Goal: Book appointment/travel/reservation

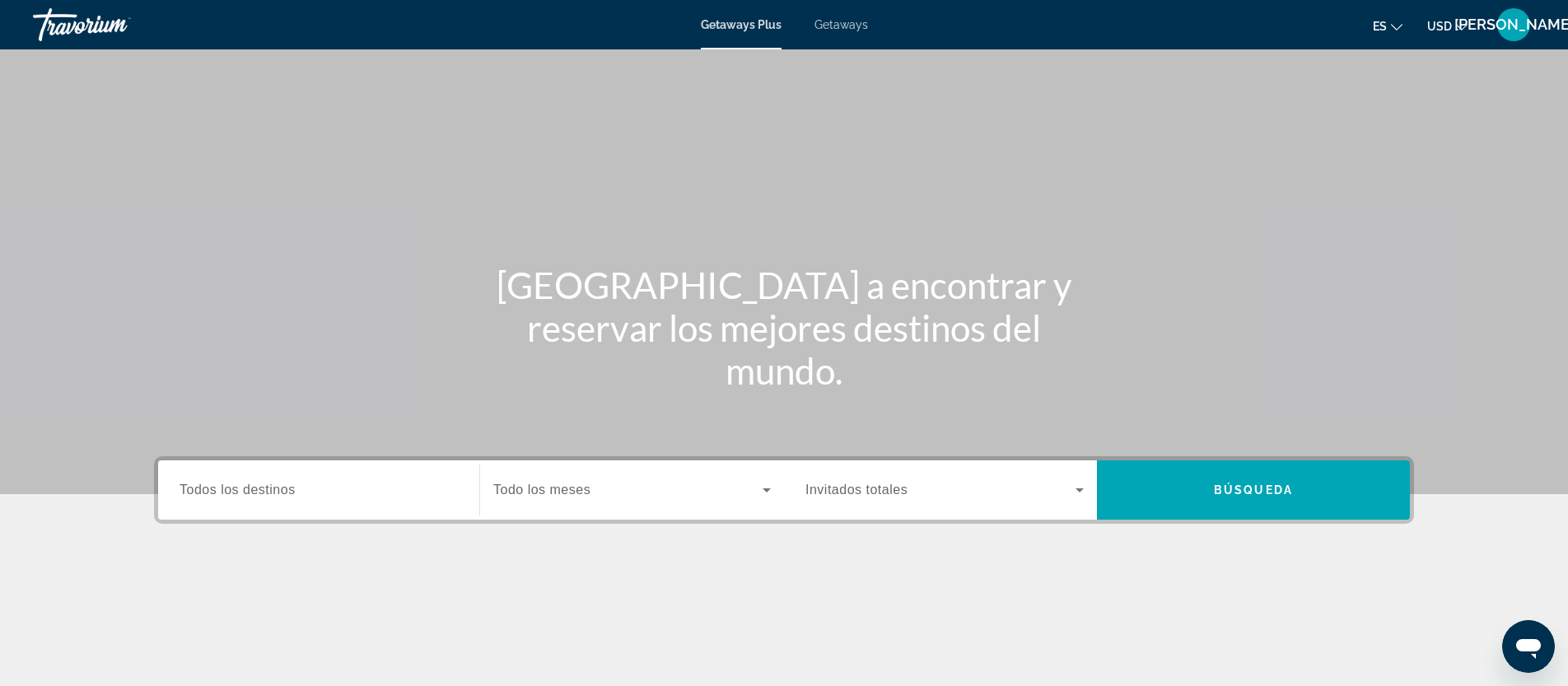
click at [843, 26] on span "Getaways" at bounding box center [841, 25] width 53 height 13
click at [220, 491] on span "Todos los destinos" at bounding box center [238, 489] width 116 height 14
click at [220, 491] on input "Destination Todos los destinos" at bounding box center [319, 491] width 279 height 20
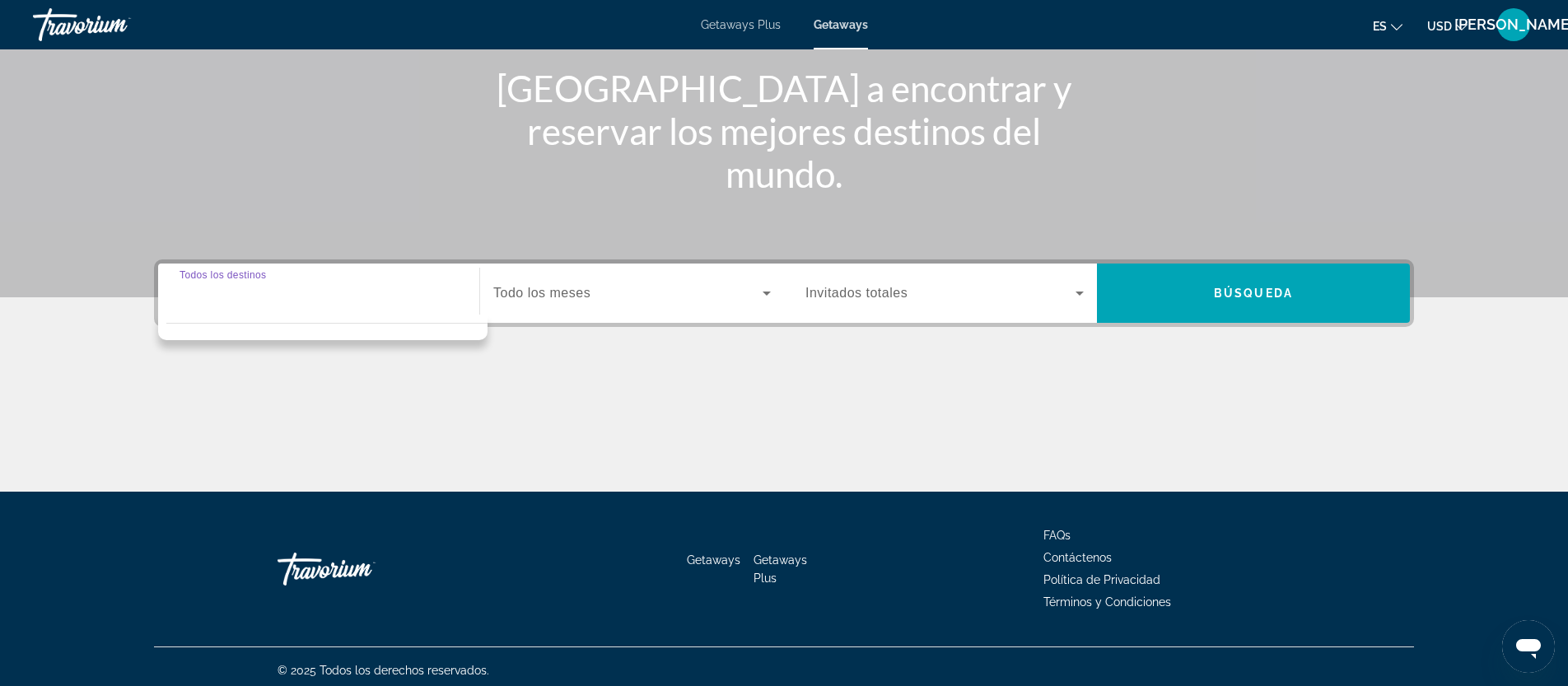
scroll to position [205, 0]
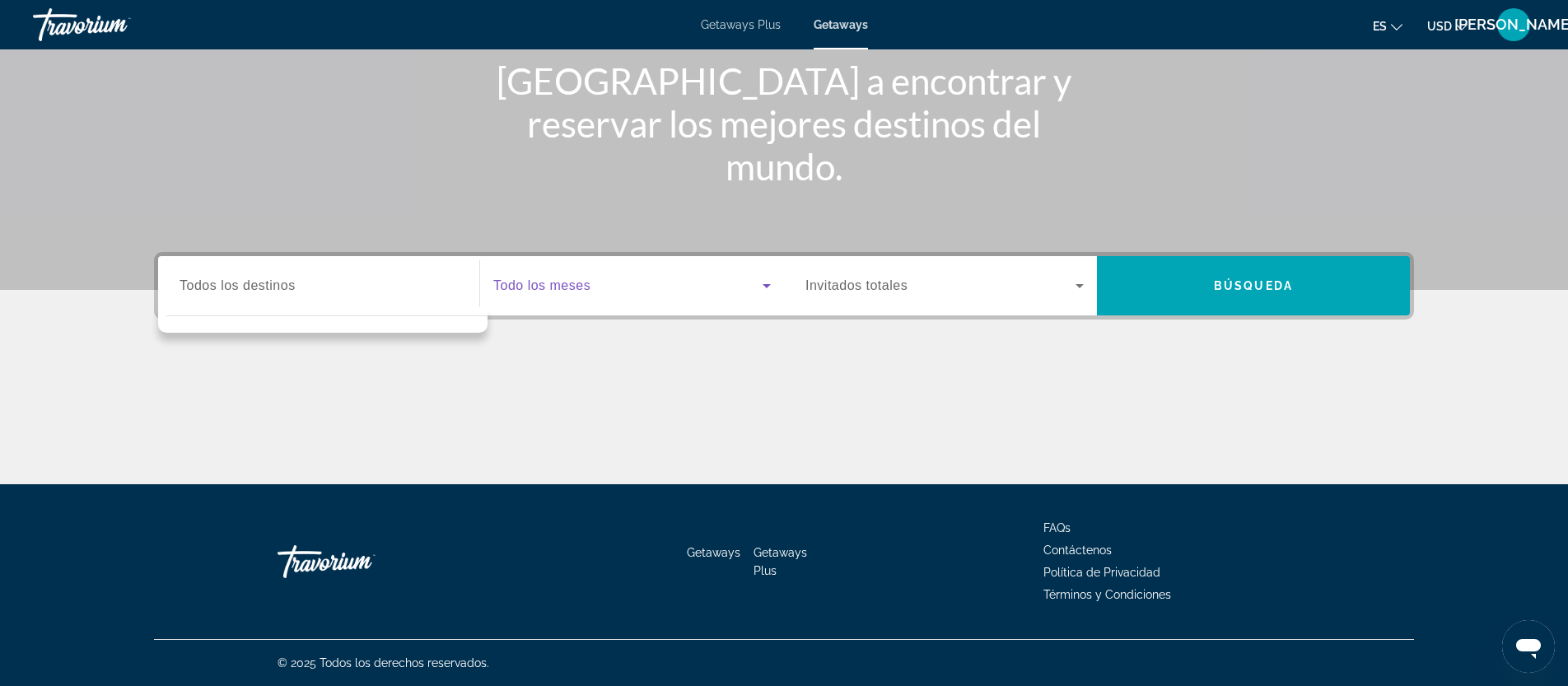
click at [592, 288] on span "Search widget" at bounding box center [628, 286] width 270 height 20
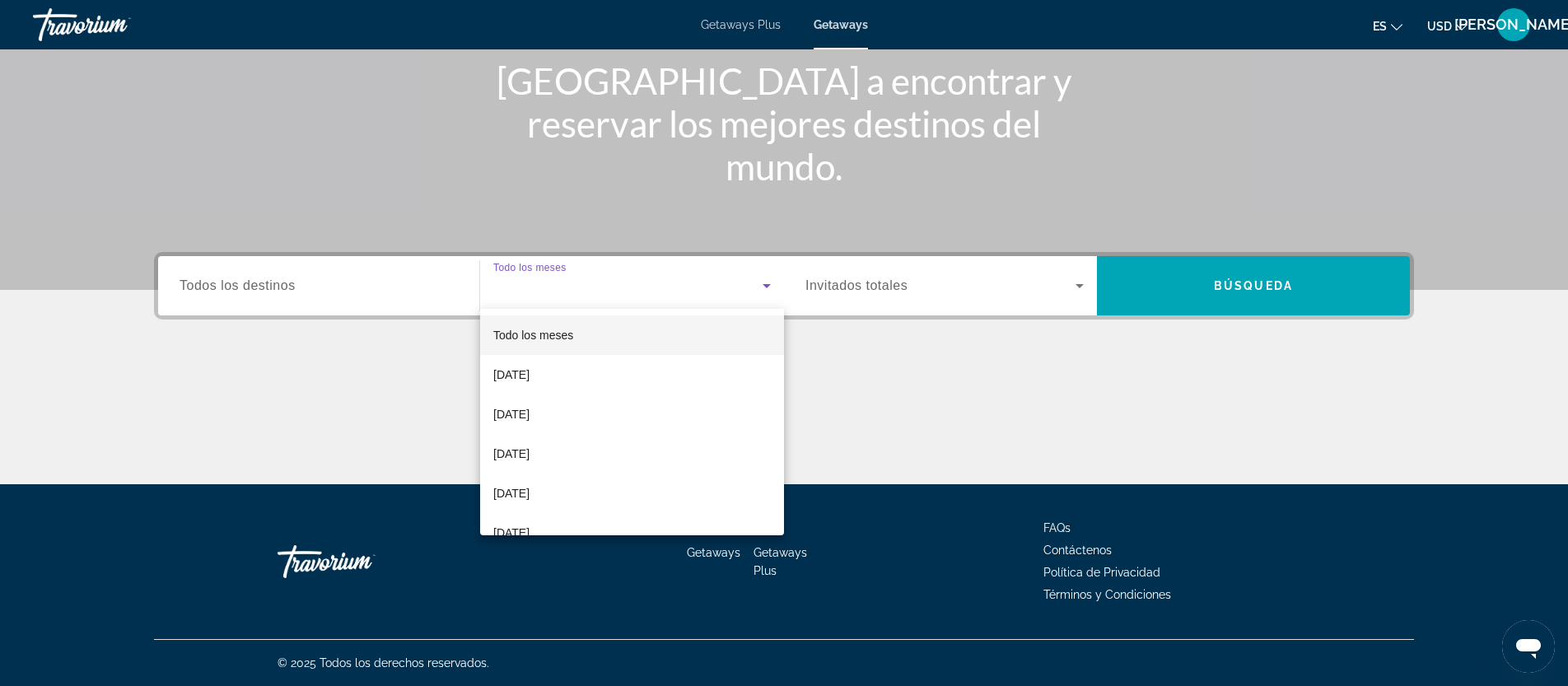
click at [404, 300] on div at bounding box center [784, 343] width 1568 height 686
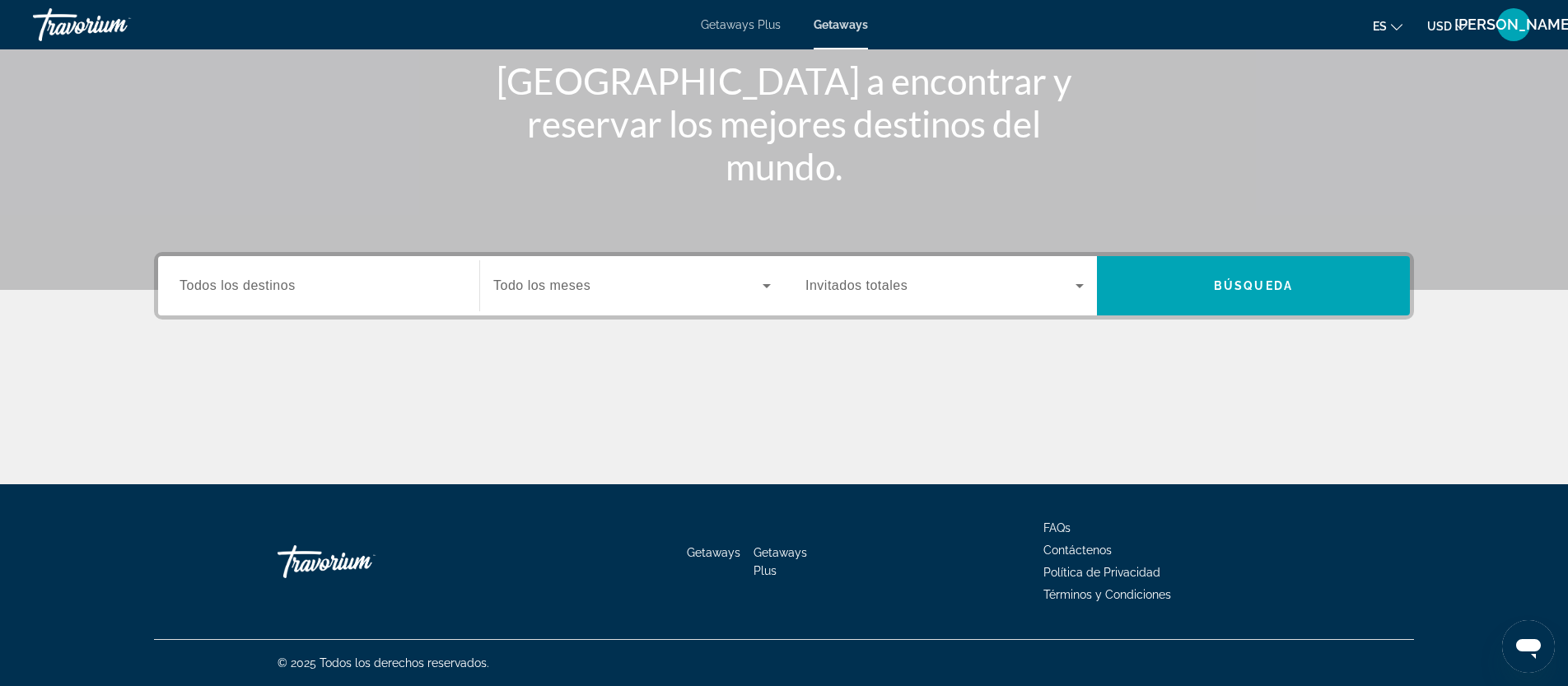
click at [263, 290] on span "Todos los destinos" at bounding box center [238, 285] width 116 height 14
click at [263, 290] on input "Destination Todos los destinos" at bounding box center [319, 287] width 279 height 20
click at [602, 279] on span "Search widget" at bounding box center [628, 286] width 270 height 20
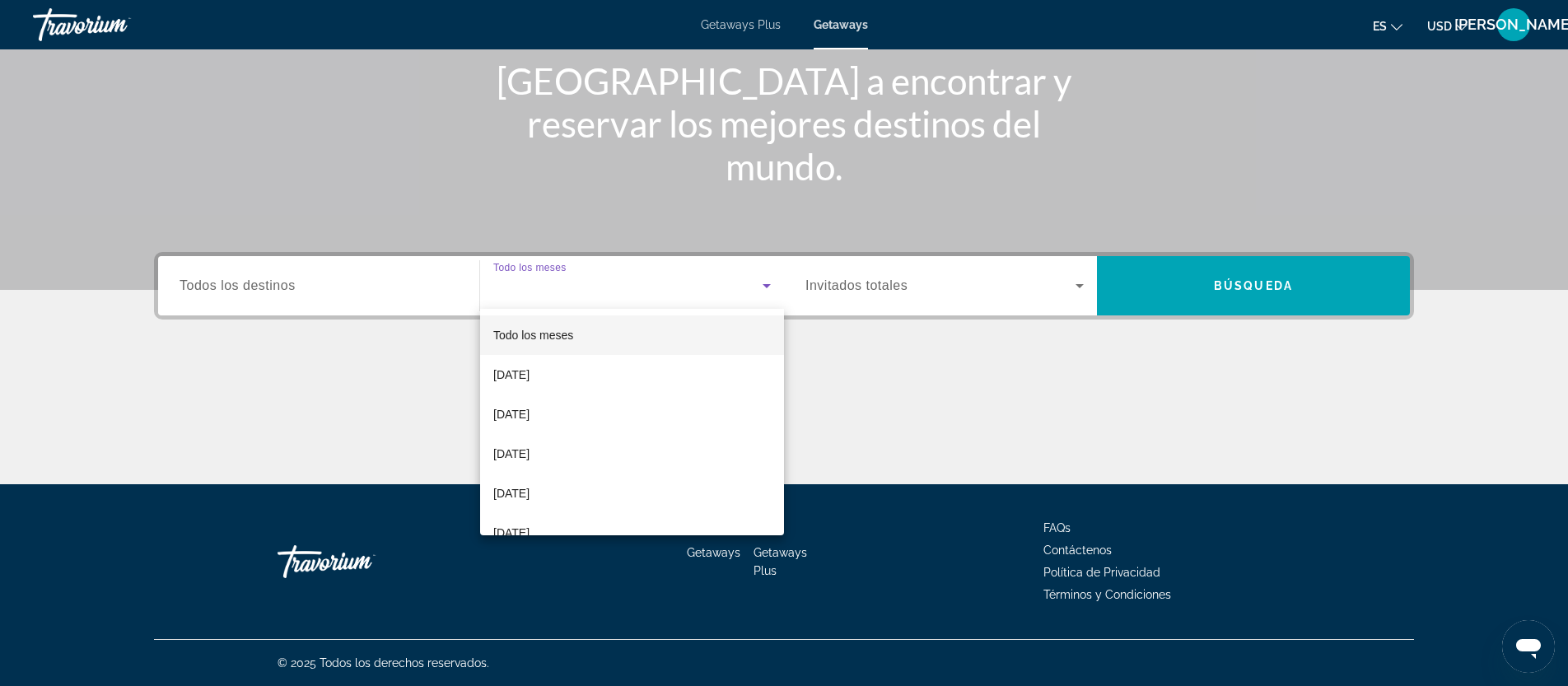
click at [927, 284] on div at bounding box center [784, 343] width 1568 height 686
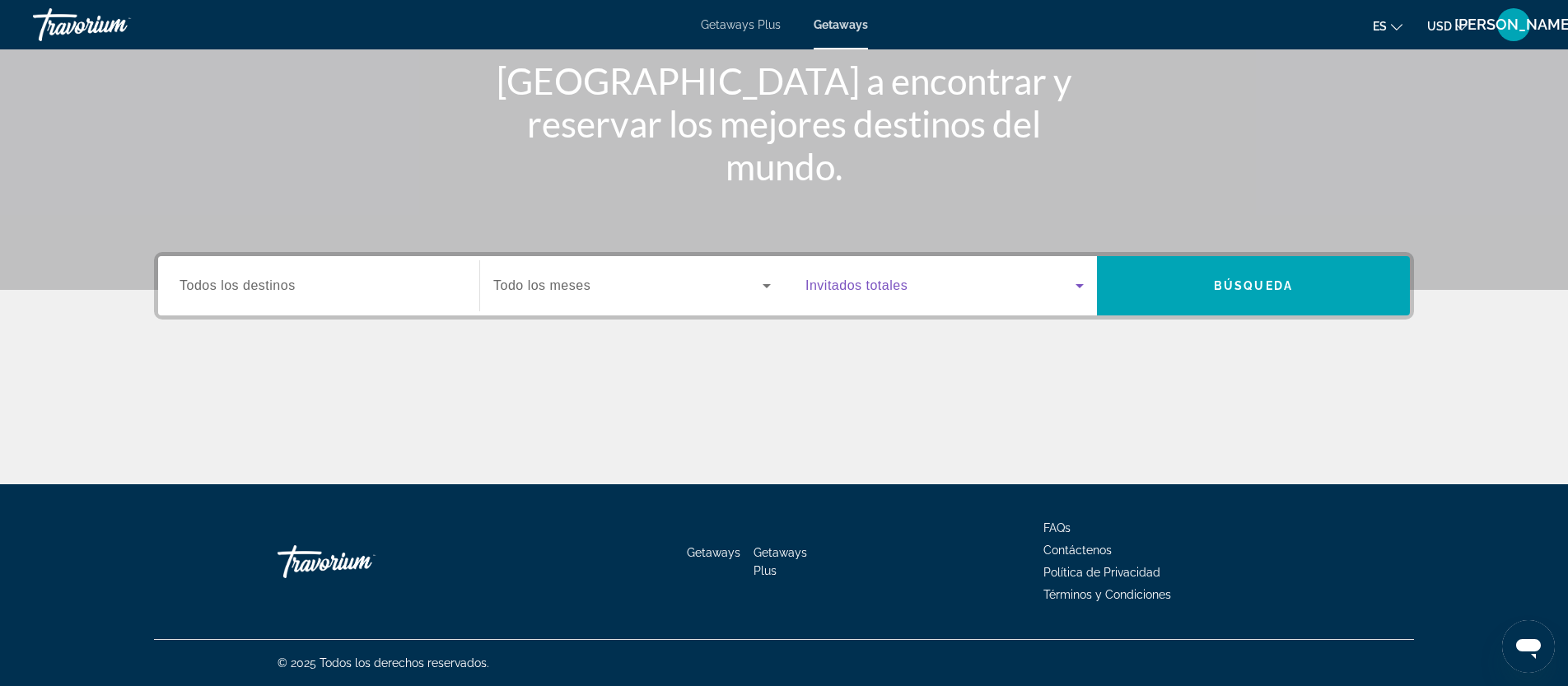
click at [1078, 290] on icon "Search widget" at bounding box center [1080, 286] width 20 height 20
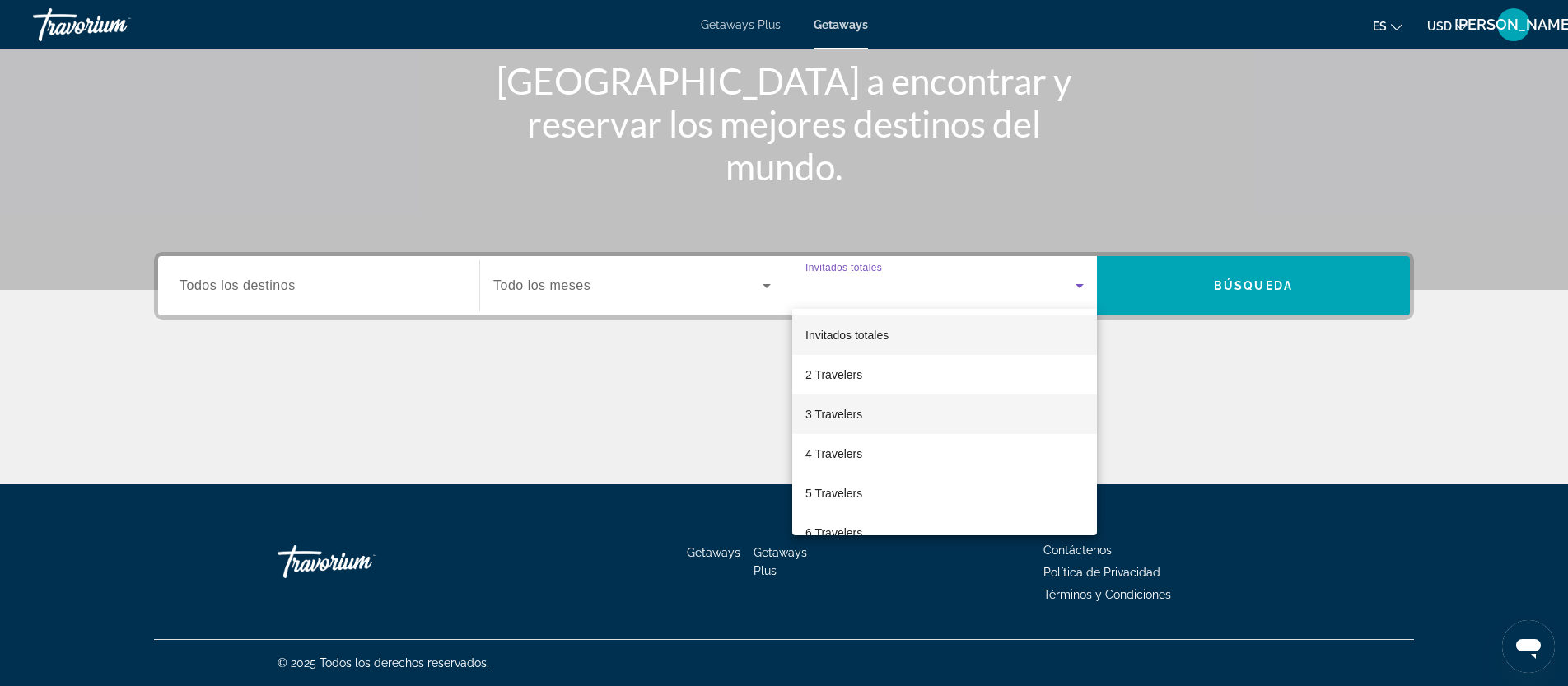
click at [848, 411] on span "3 Travelers" at bounding box center [833, 414] width 57 height 20
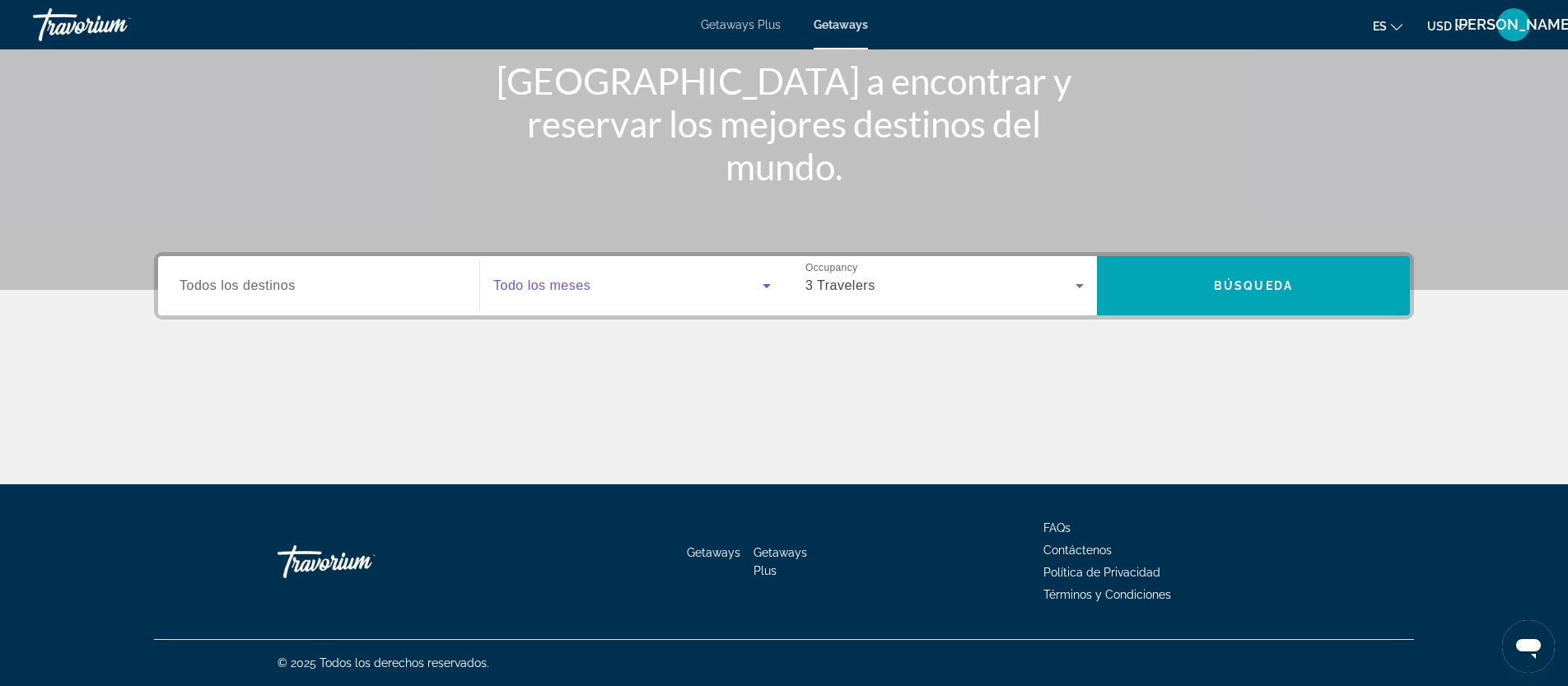
click at [598, 291] on span "Search widget" at bounding box center [628, 286] width 270 height 20
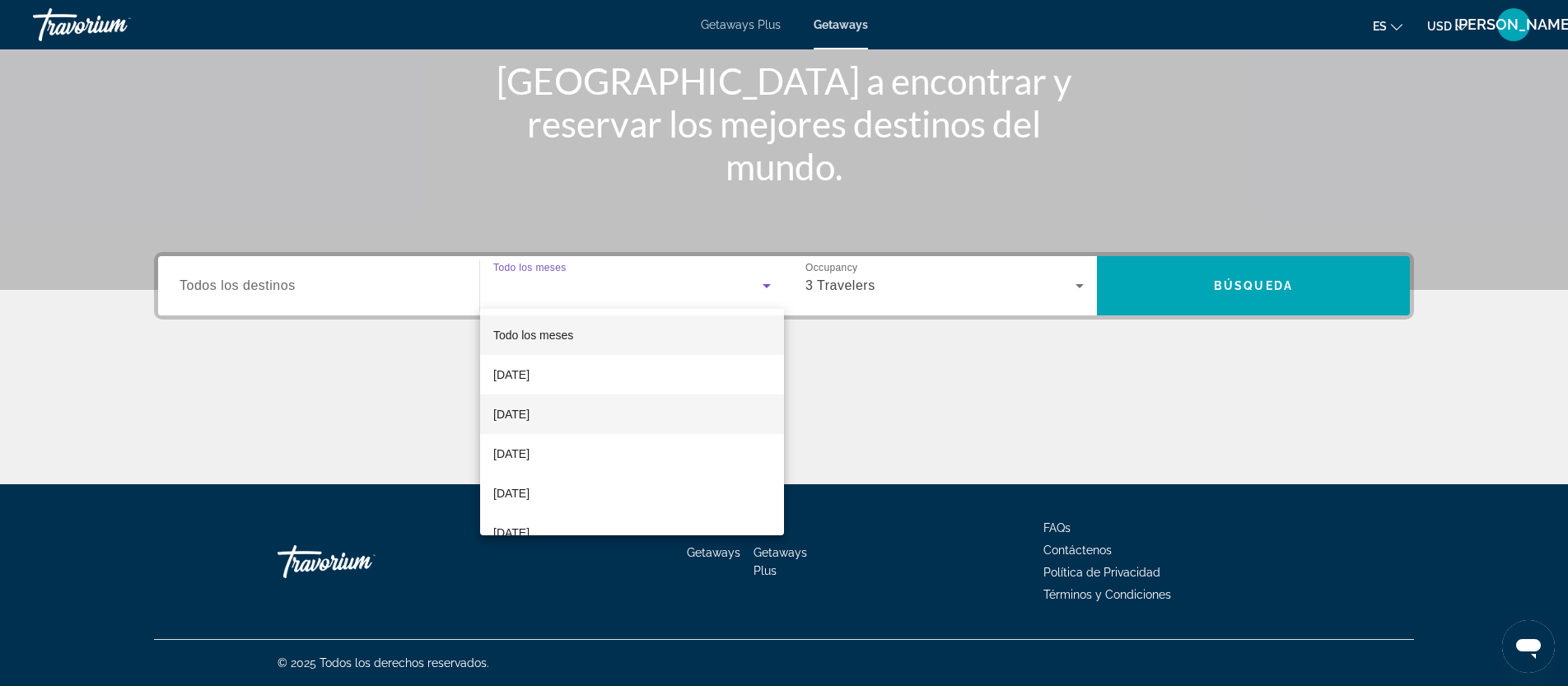
click at [530, 417] on span "[DATE]" at bounding box center [512, 414] width 37 height 20
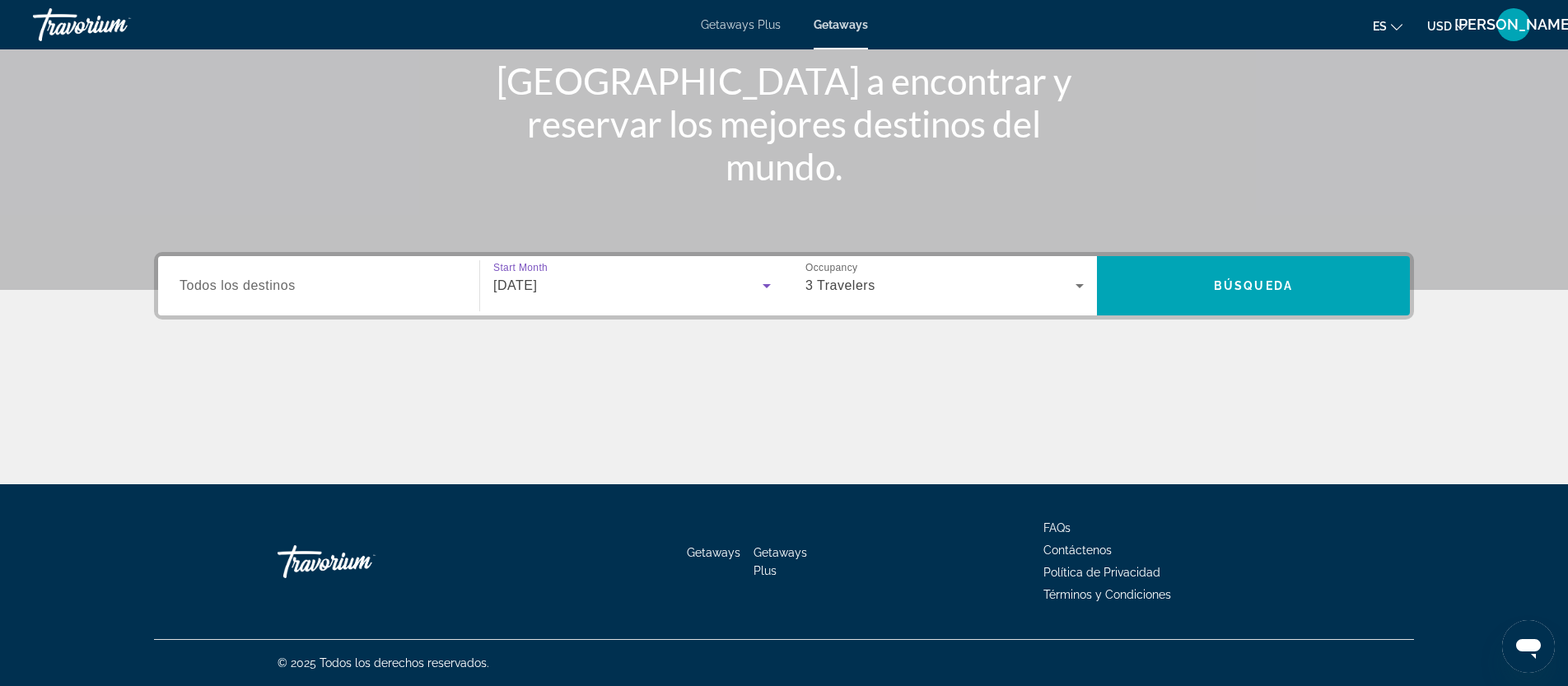
click at [399, 292] on input "Destination Todos los destinos" at bounding box center [319, 287] width 279 height 20
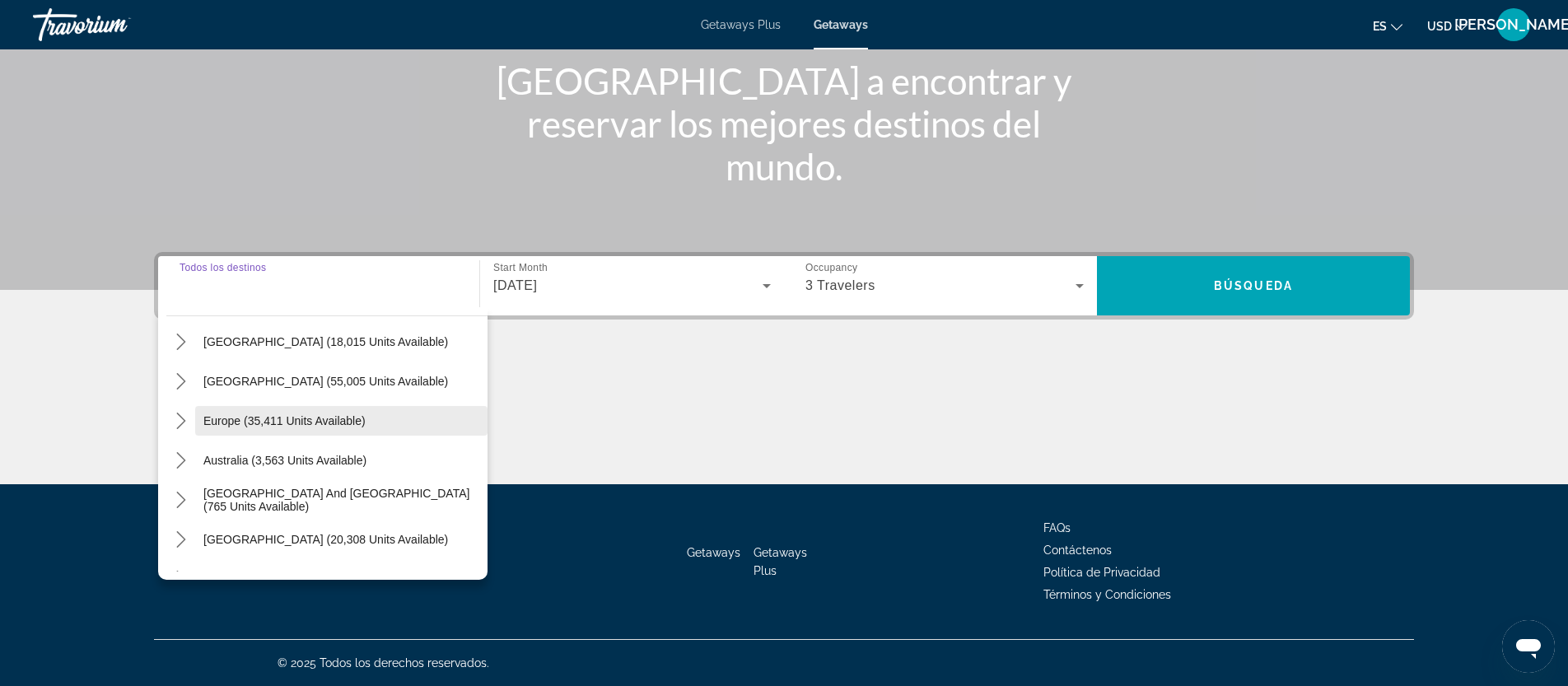
scroll to position [123, 0]
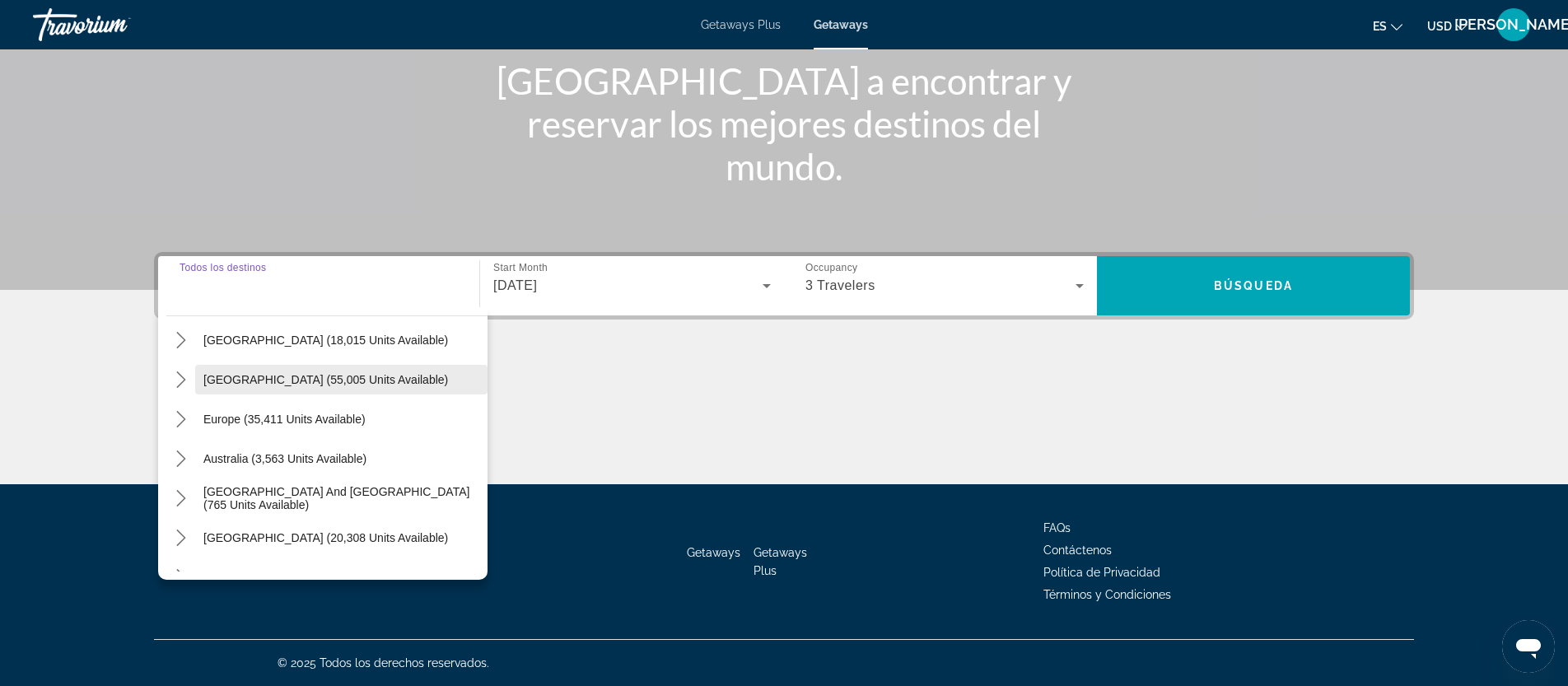
click at [260, 383] on span "[GEOGRAPHIC_DATA] (55,005 units available)" at bounding box center [326, 380] width 245 height 13
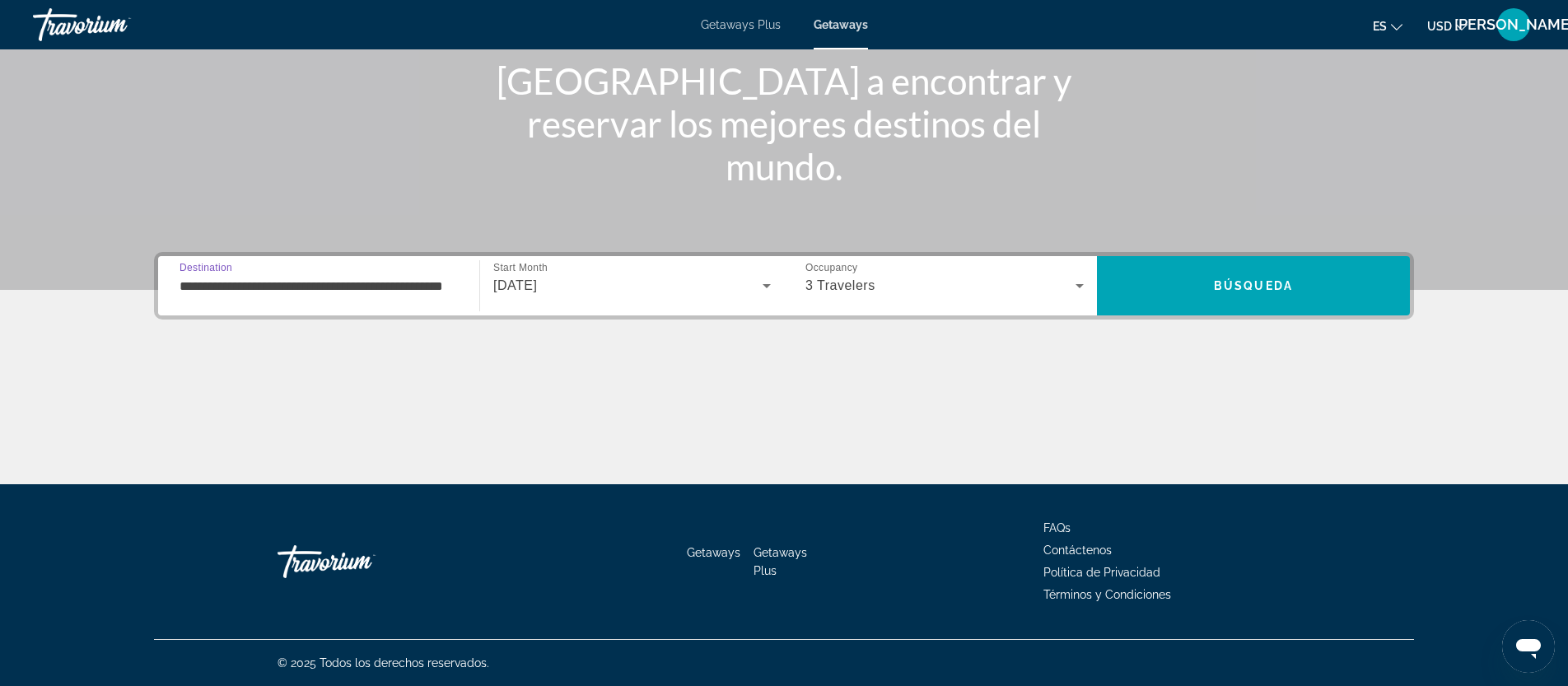
click at [287, 289] on input "**********" at bounding box center [319, 287] width 279 height 20
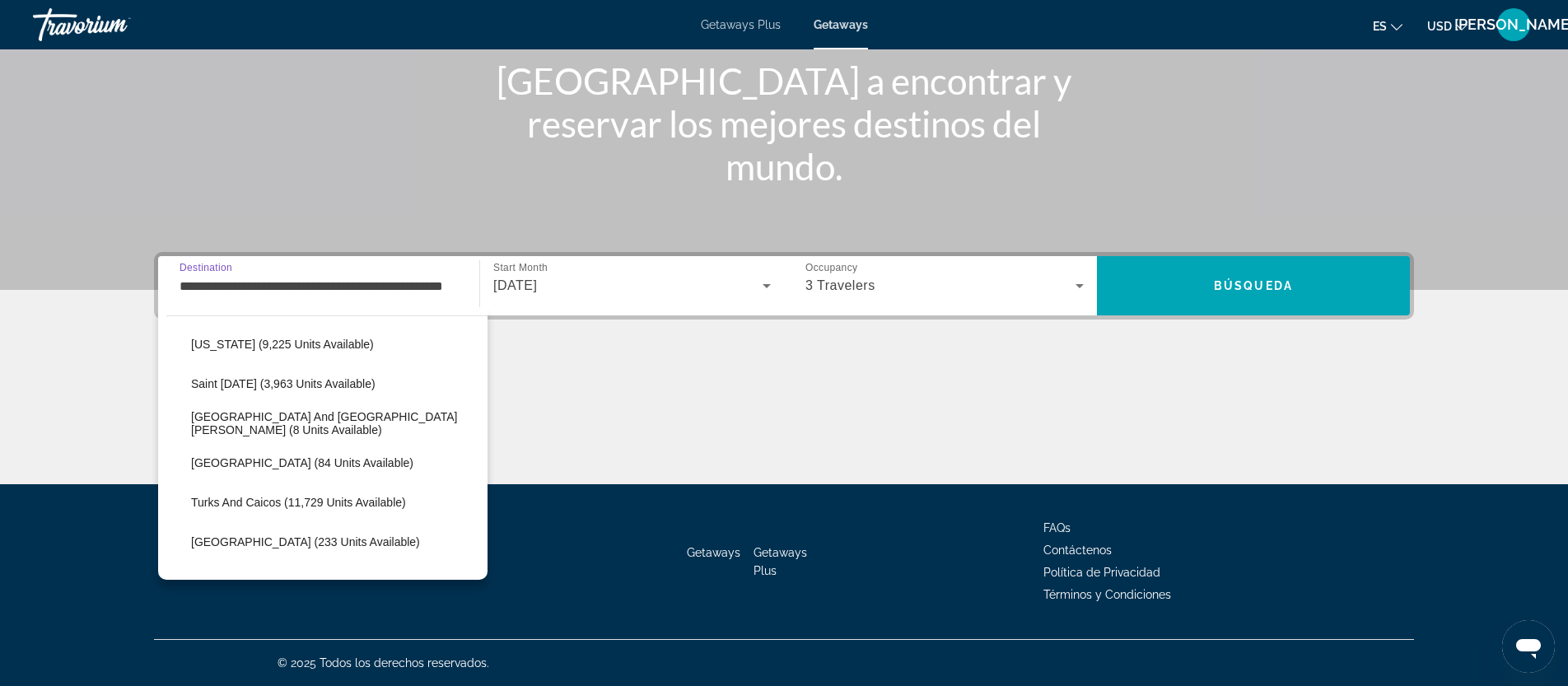
scroll to position [479, 0]
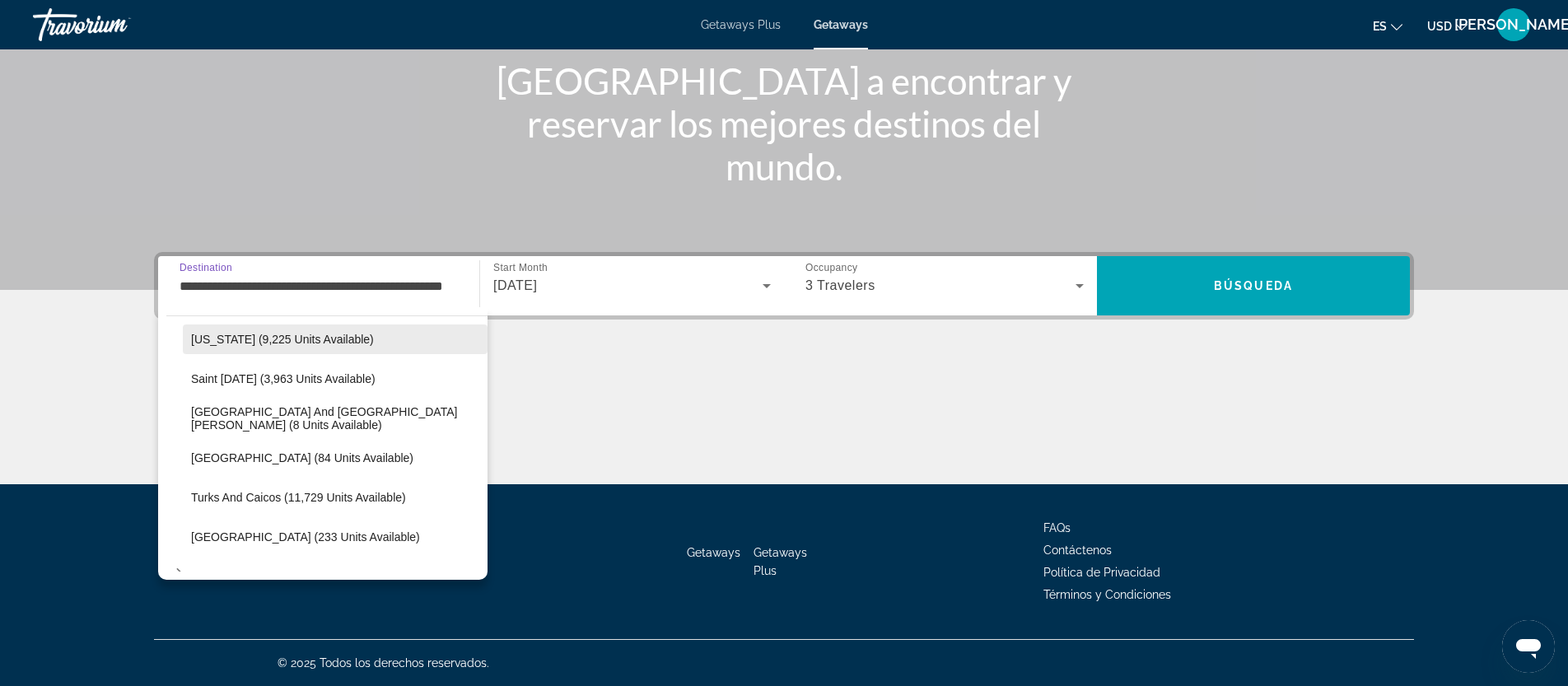
click at [287, 337] on span "[US_STATE] (9,225 units available)" at bounding box center [283, 339] width 183 height 13
type input "**********"
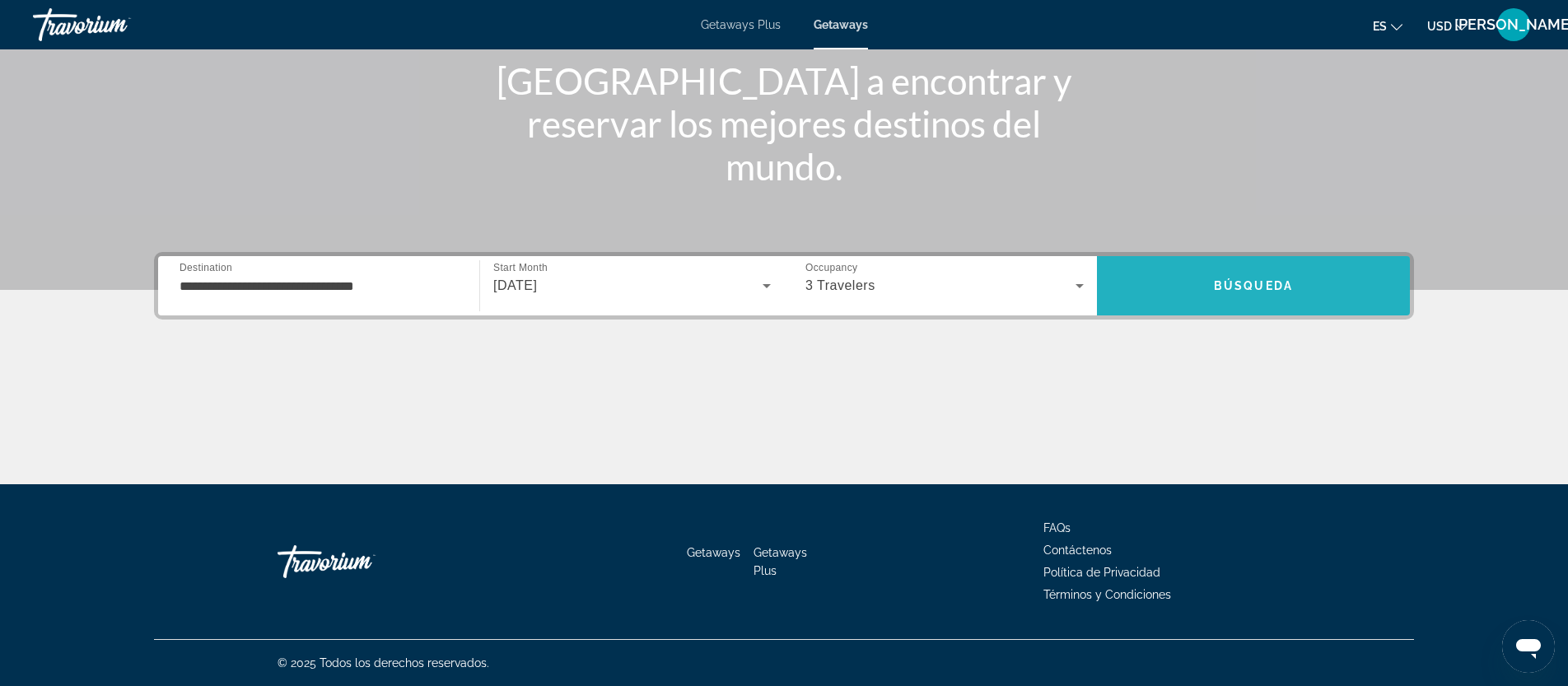
click at [1242, 284] on span "Búsqueda" at bounding box center [1253, 286] width 79 height 13
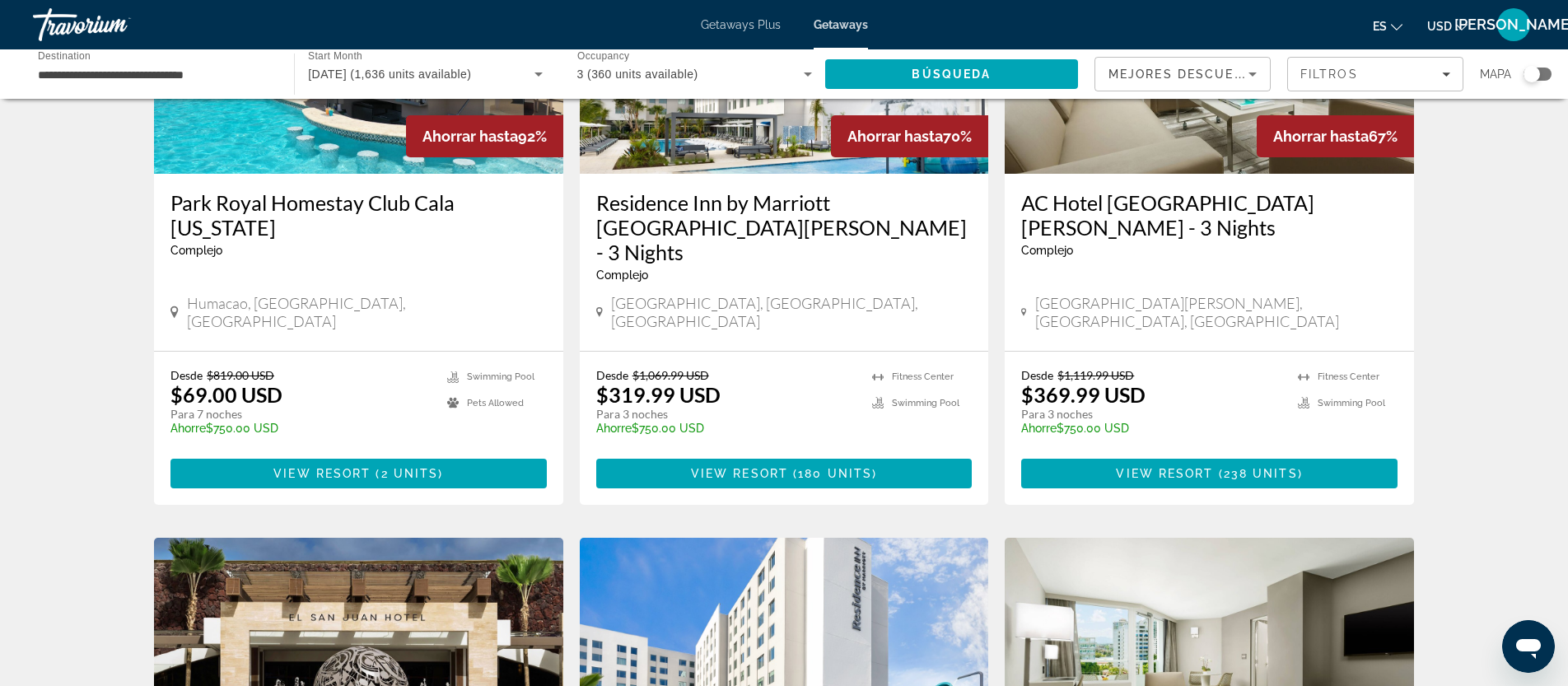
scroll to position [248, 0]
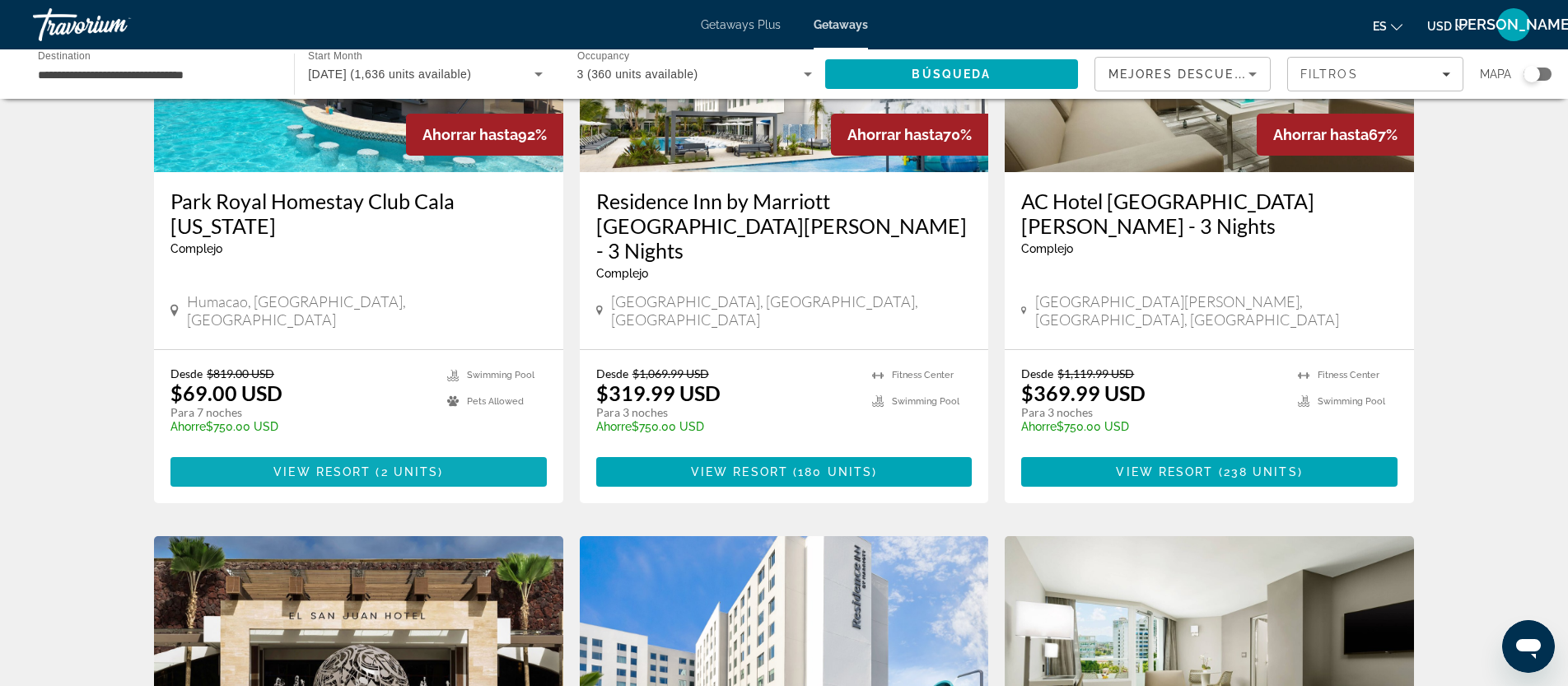
click at [384, 465] on span "2 units" at bounding box center [409, 471] width 57 height 13
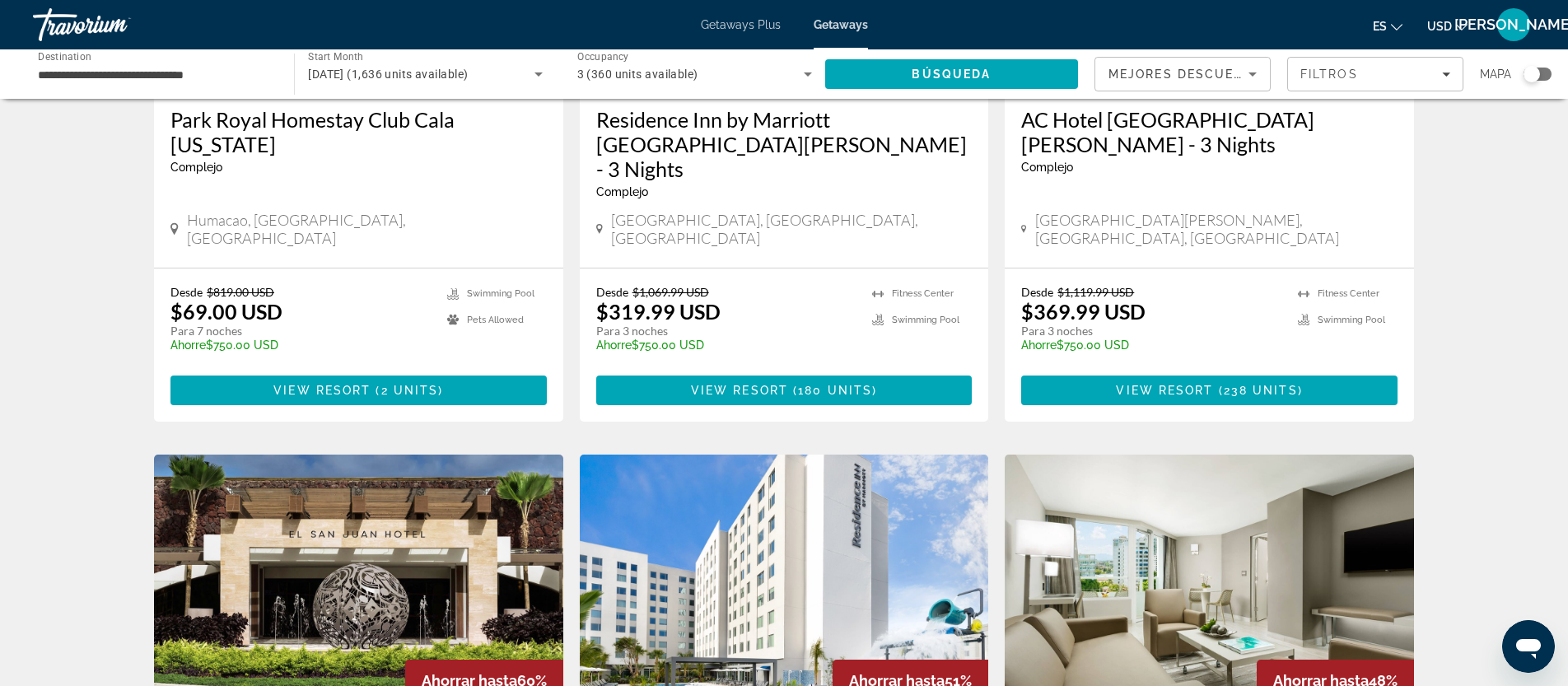
scroll to position [331, 0]
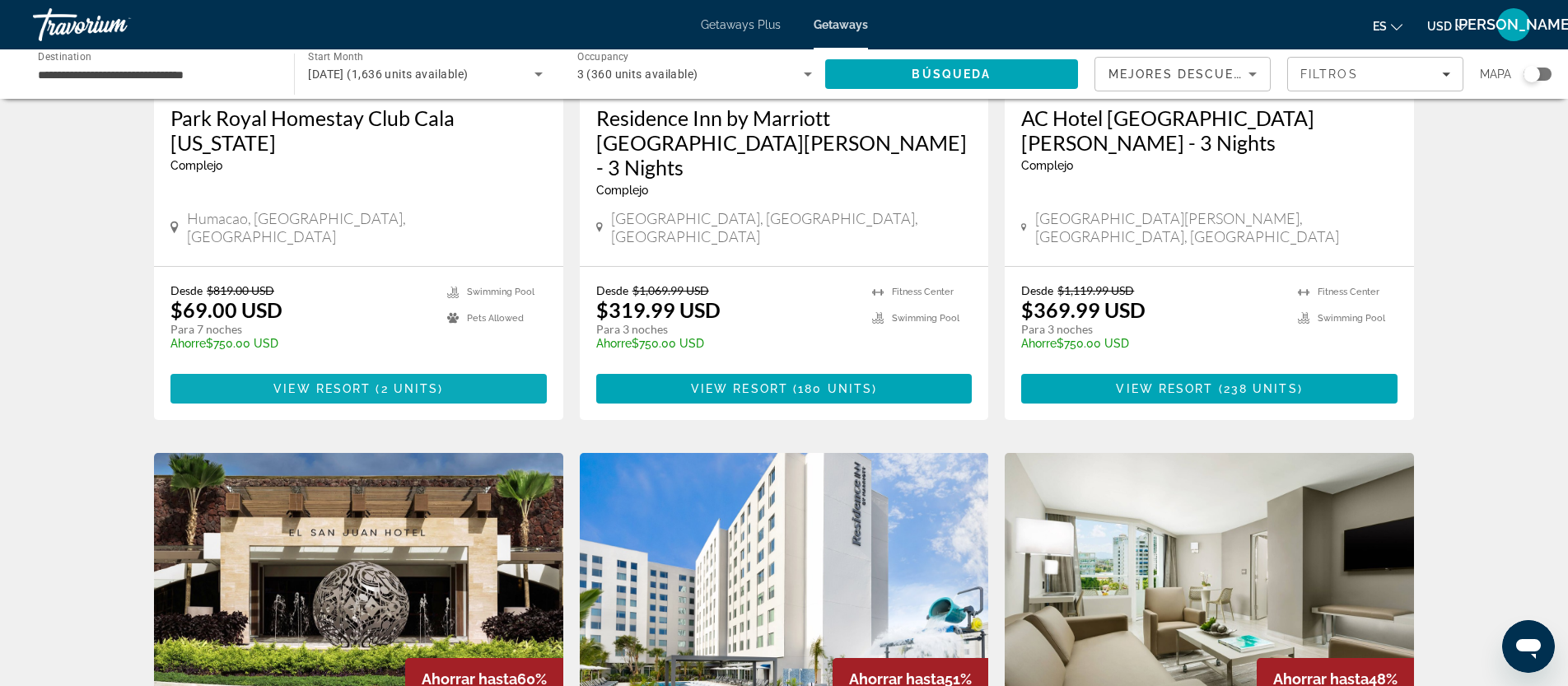
click at [357, 382] on span "View Resort" at bounding box center [322, 388] width 97 height 13
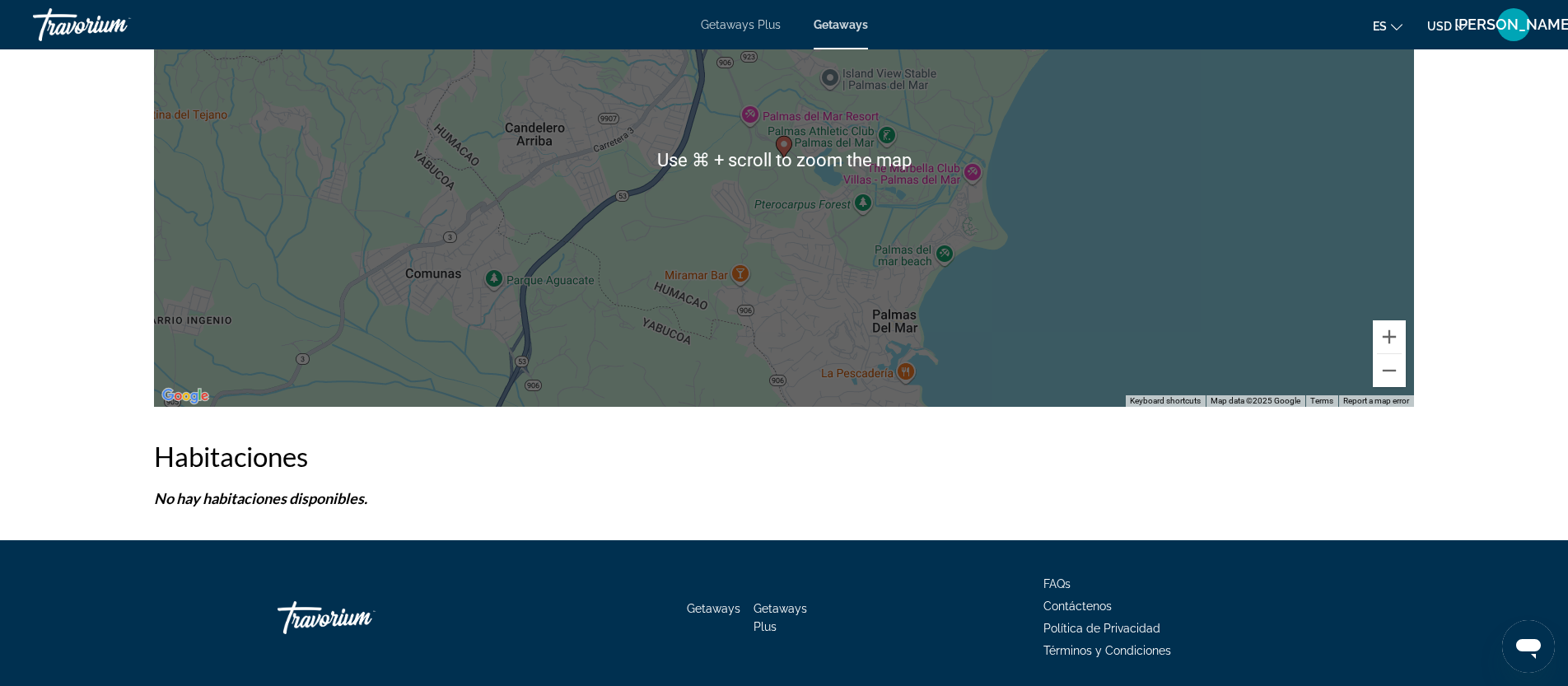
scroll to position [2368, 0]
